Goal: Find specific page/section: Find specific page/section

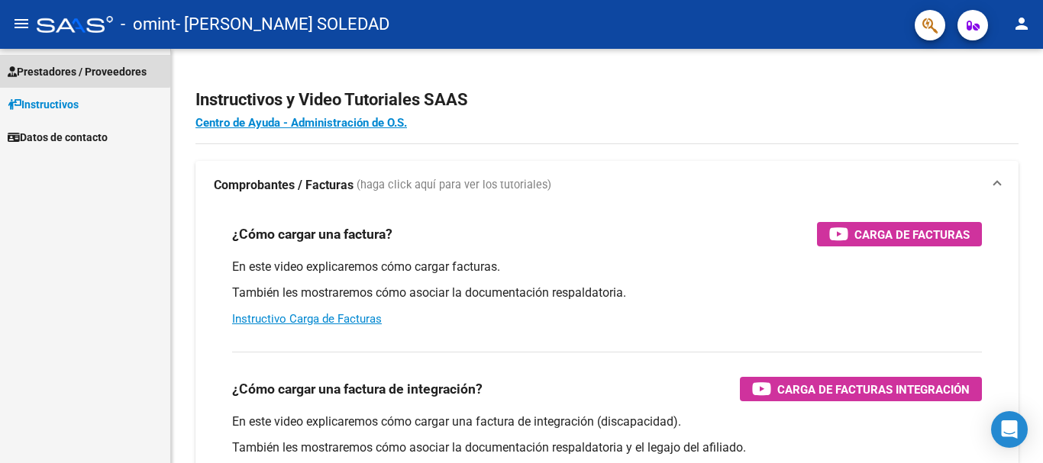
click at [82, 66] on span "Prestadores / Proveedores" at bounding box center [77, 71] width 139 height 17
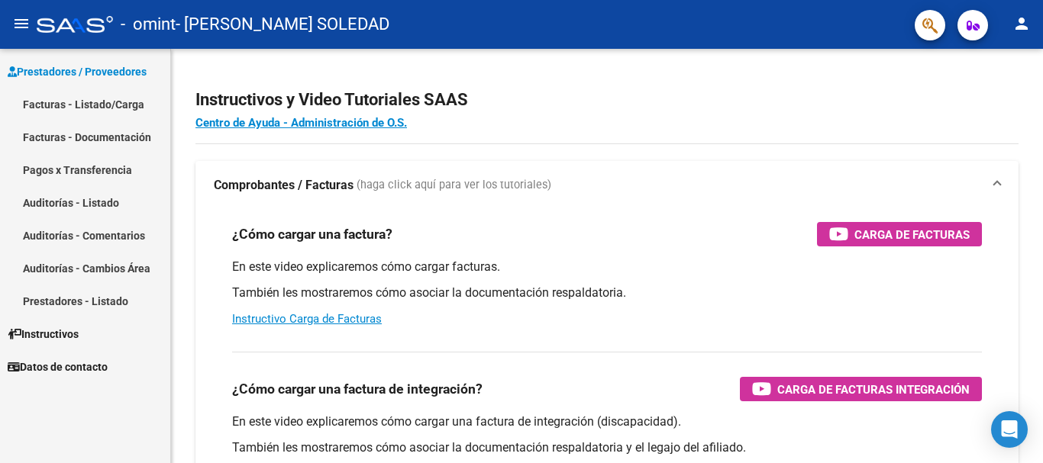
click at [76, 107] on link "Facturas - Listado/Carga" at bounding box center [85, 104] width 170 height 33
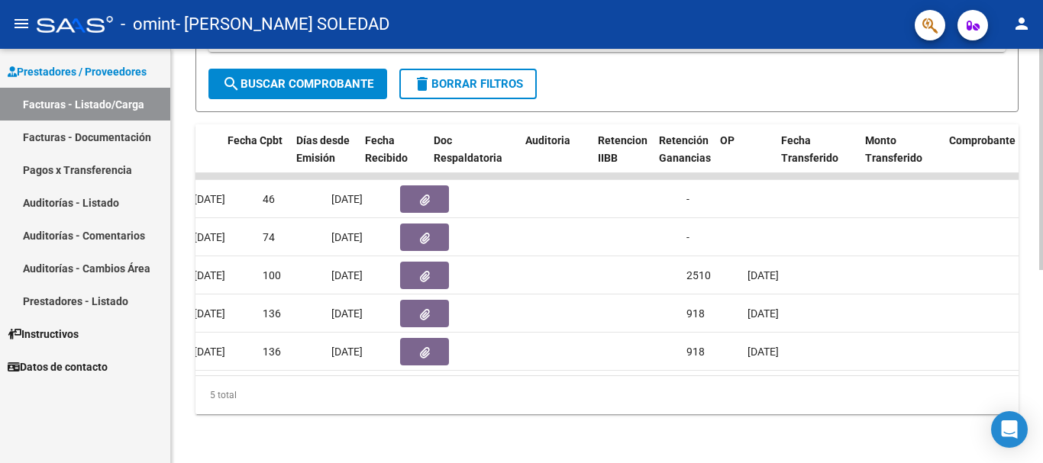
scroll to position [0, 763]
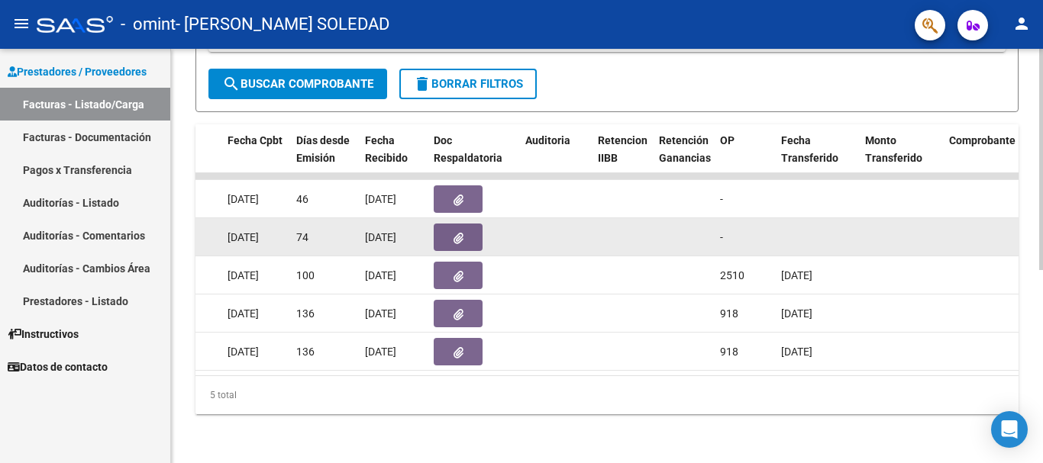
click at [243, 231] on span "[DATE]" at bounding box center [242, 237] width 31 height 12
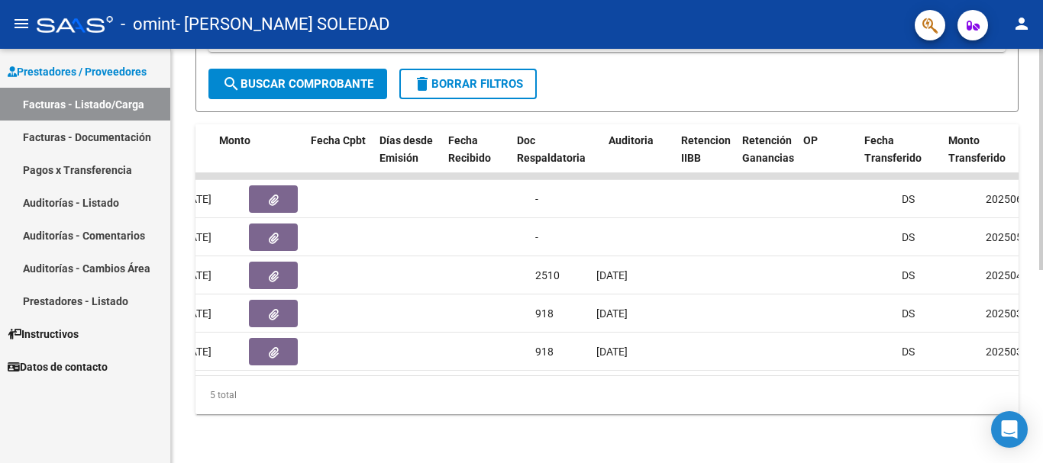
scroll to position [0, 0]
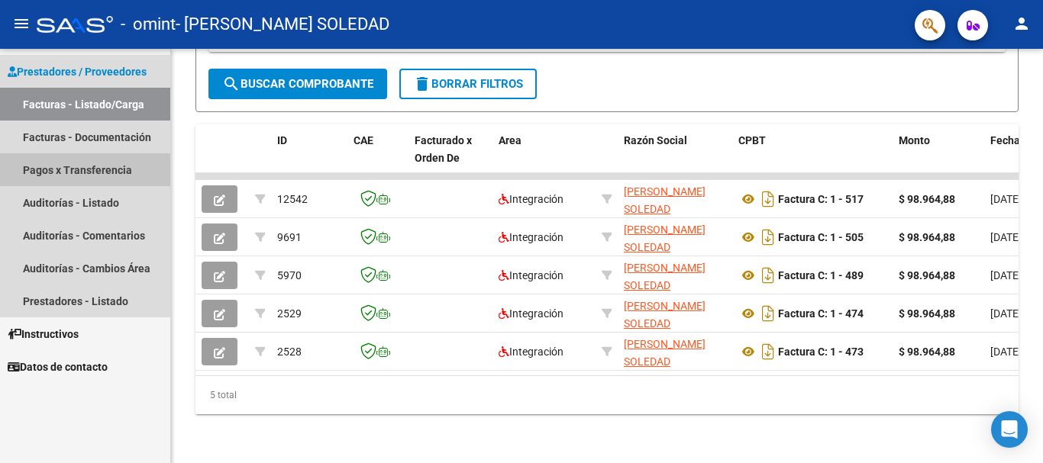
click at [62, 177] on link "Pagos x Transferencia" at bounding box center [85, 169] width 170 height 33
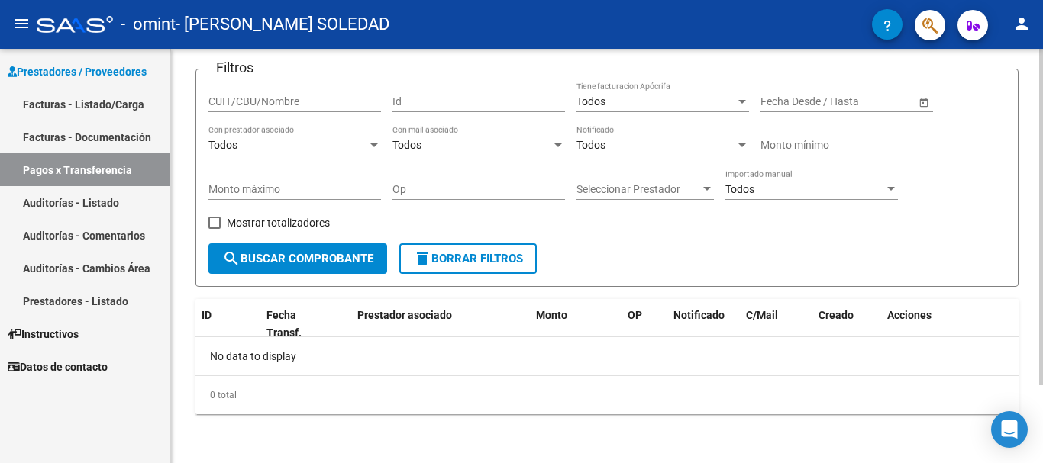
click at [356, 267] on button "search Buscar Comprobante" at bounding box center [297, 259] width 179 height 31
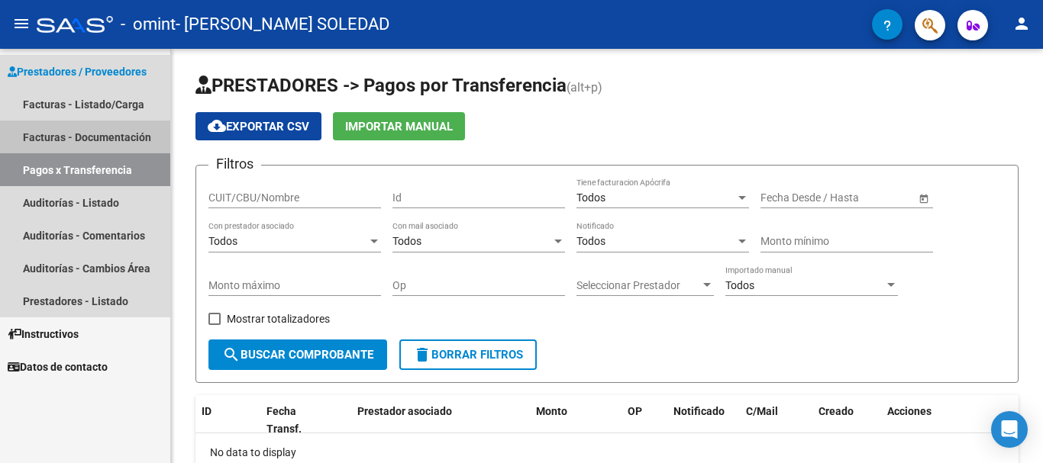
click at [85, 137] on link "Facturas - Documentación" at bounding box center [85, 137] width 170 height 33
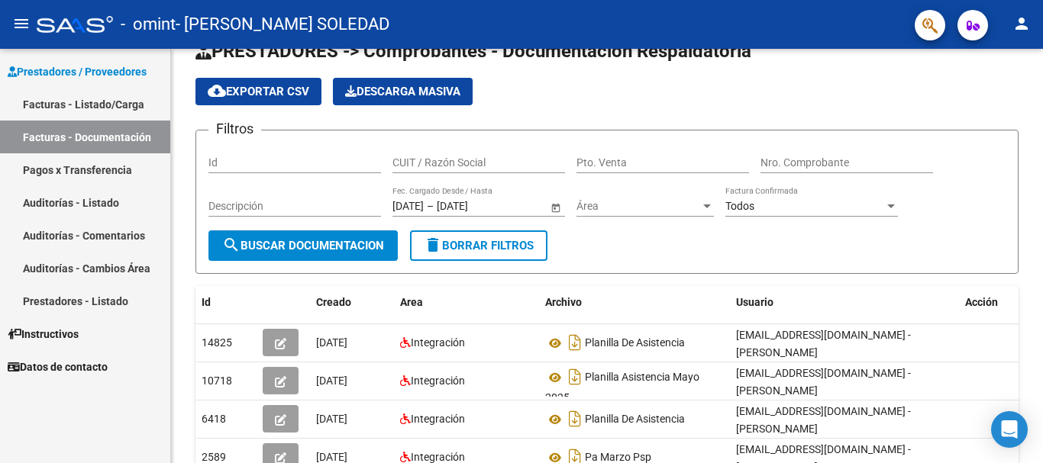
scroll to position [23, 0]
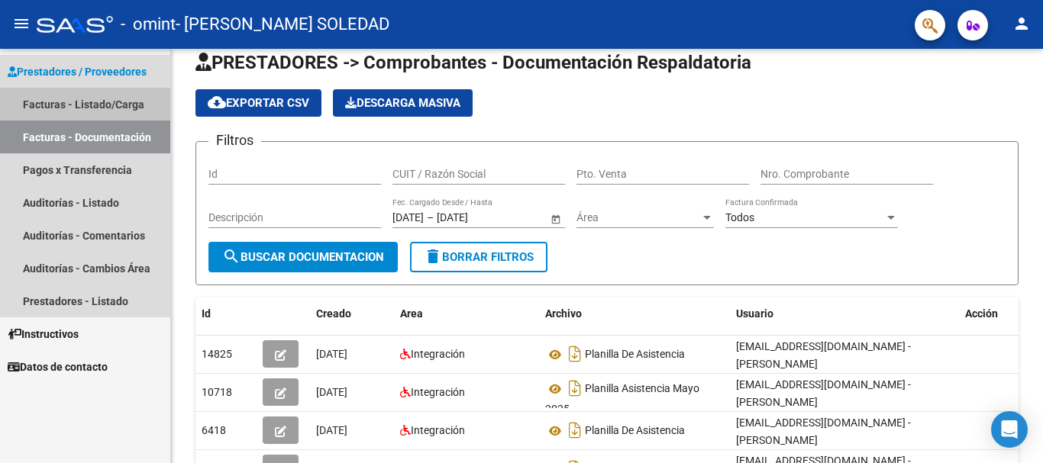
click at [97, 100] on link "Facturas - Listado/Carga" at bounding box center [85, 104] width 170 height 33
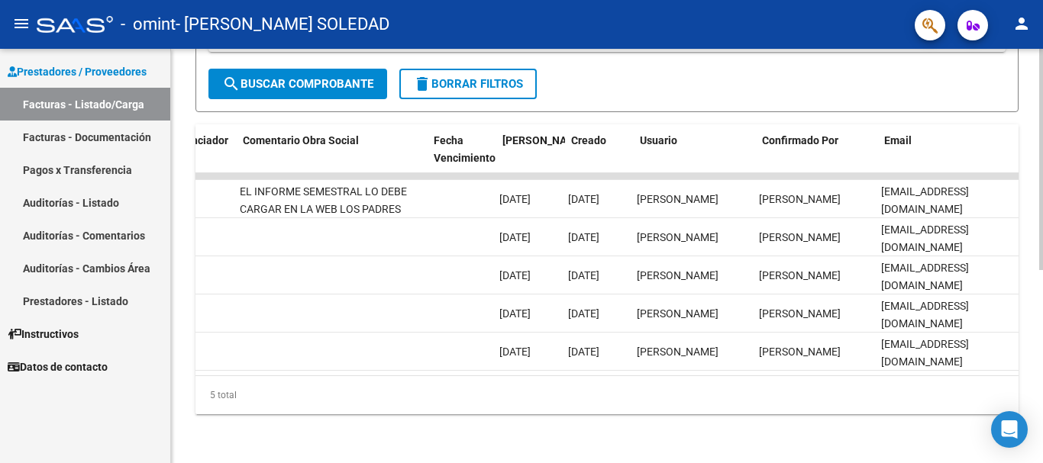
scroll to position [0, 2395]
